Goal: Information Seeking & Learning: Understand process/instructions

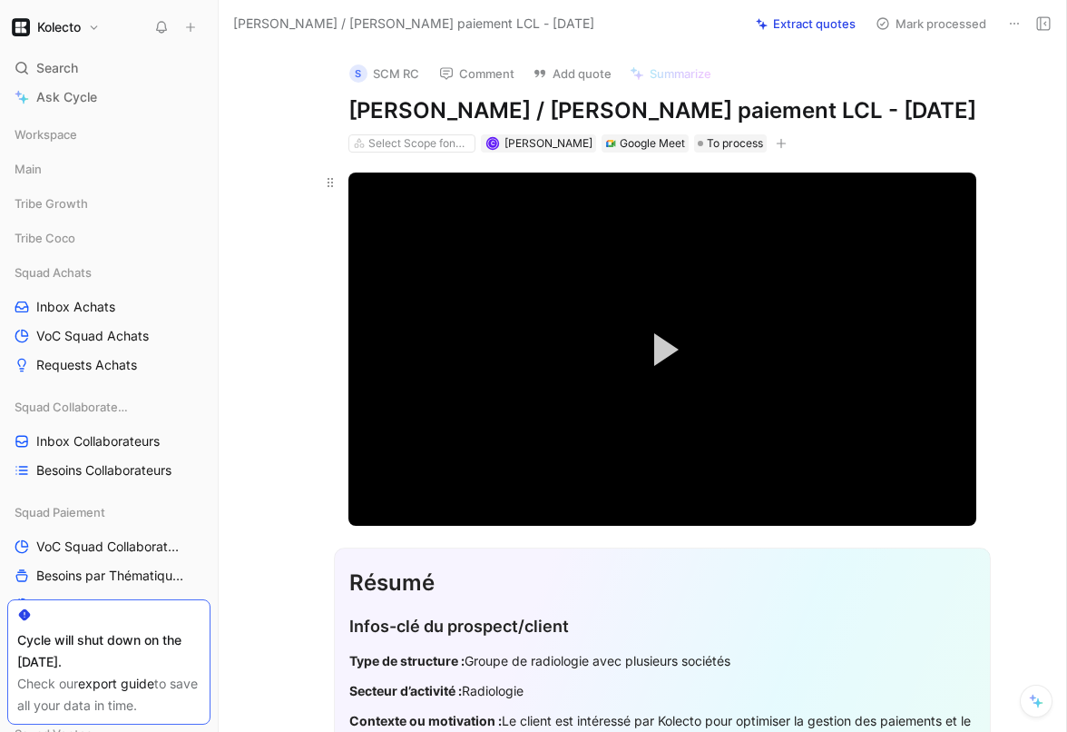
click at [559, 284] on video "Video Player" at bounding box center [663, 348] width 628 height 353
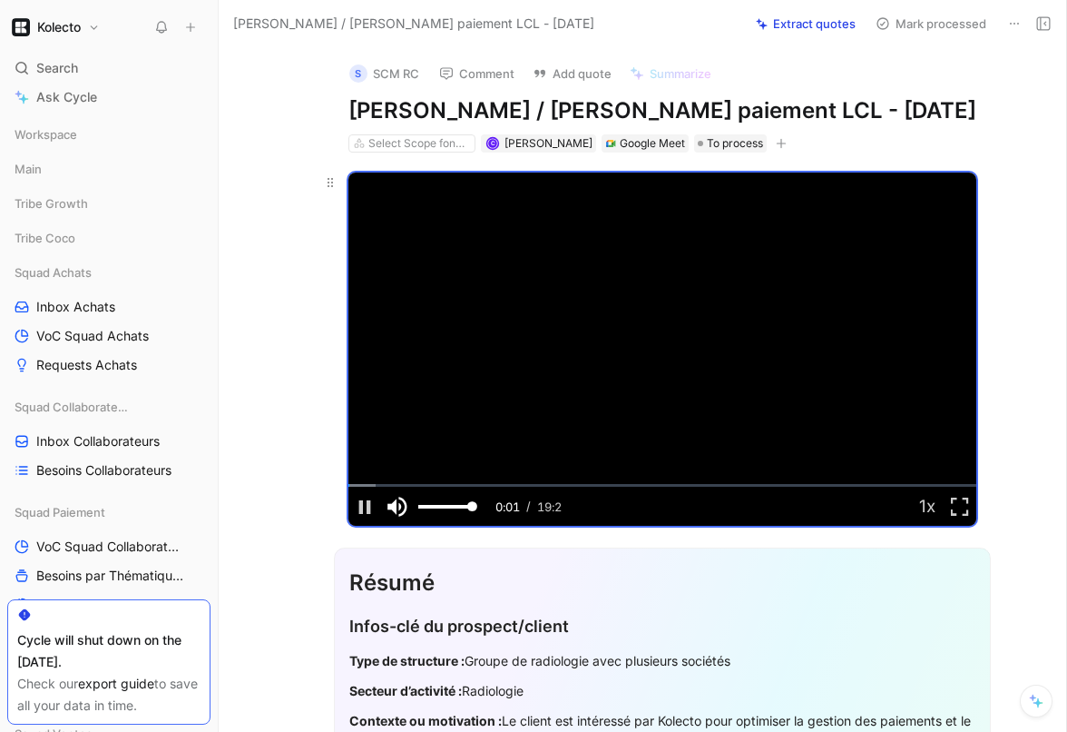
click at [402, 507] on span "Video Player" at bounding box center [397, 507] width 33 height 0
click at [420, 484] on div "Loaded : 4.37% 02:13 00:02" at bounding box center [663, 485] width 628 height 3
click at [571, 484] on div "Loaded : 16.74% 06:54 02:19" at bounding box center [663, 485] width 628 height 3
click at [635, 484] on div "Loaded : 39.22% 08:54 06:56" at bounding box center [663, 485] width 628 height 3
click at [699, 484] on div "Loaded : 49.00% 10:50 08:55" at bounding box center [663, 485] width 628 height 3
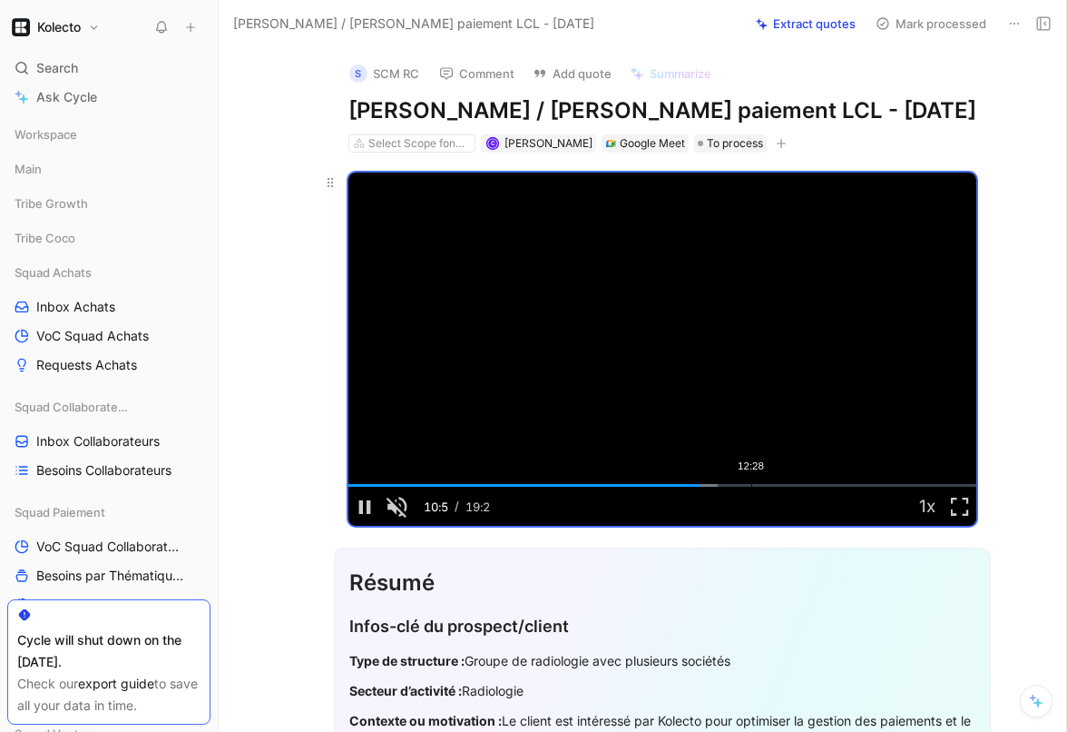
click at [753, 484] on div "Loaded : 58.84% 12:28 10:53" at bounding box center [663, 485] width 628 height 3
click at [802, 484] on div "Loaded : 67.40% 13:59 12:34" at bounding box center [663, 485] width 628 height 3
click at [851, 484] on div "Loaded : 74.99% 15:19 14:05" at bounding box center [663, 485] width 628 height 3
click at [900, 484] on div "Loaded : 82.73% 17:05 17:05" at bounding box center [663, 485] width 628 height 3
click at [926, 484] on div "Loaded : 90.22% 17:54 17:06" at bounding box center [663, 485] width 628 height 3
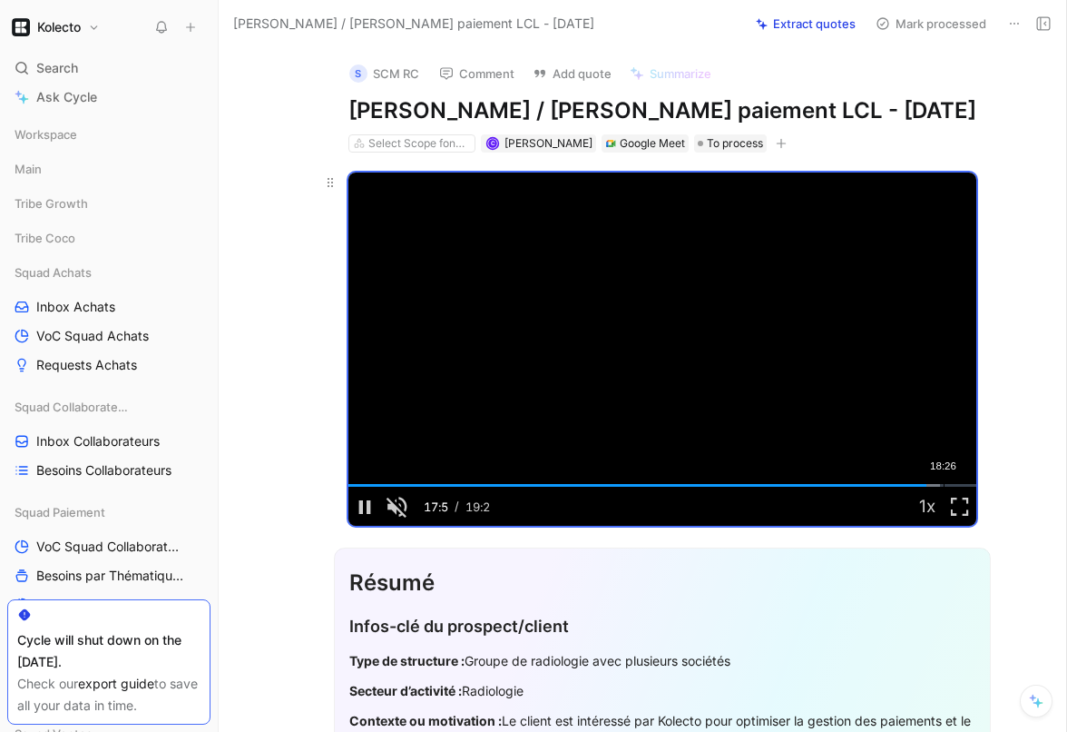
click at [946, 484] on div "Loaded : 94.35% 18:26 17:55" at bounding box center [663, 485] width 628 height 3
click at [881, 484] on div "Loaded : 97.50% 16:31 18:32" at bounding box center [663, 485] width 628 height 3
click at [794, 487] on div "Loaded : 97.50% 13:51 16:34" at bounding box center [663, 485] width 628 height 3
click at [711, 499] on div "Video Player" at bounding box center [703, 506] width 418 height 39
click at [687, 487] on div "Loaded : 97.50% 10:30 10:30" at bounding box center [663, 485] width 628 height 3
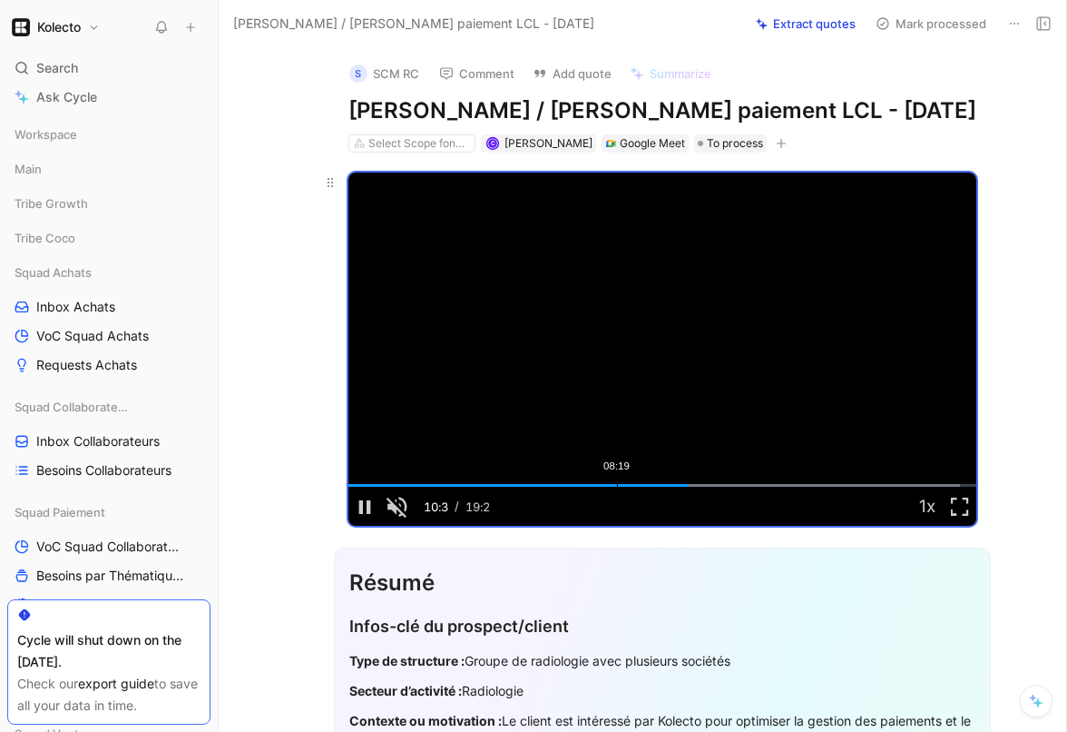
click at [615, 487] on div "Loaded : 97.50% 08:19 10:31" at bounding box center [663, 485] width 628 height 3
click at [929, 393] on video "Video Player" at bounding box center [663, 348] width 628 height 353
